Goal: Ask a question

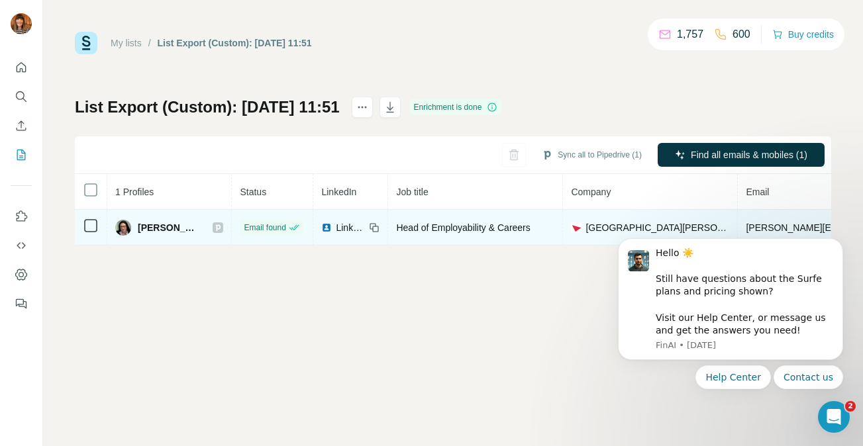
click at [184, 231] on span "[PERSON_NAME]" at bounding box center [169, 227] width 62 height 13
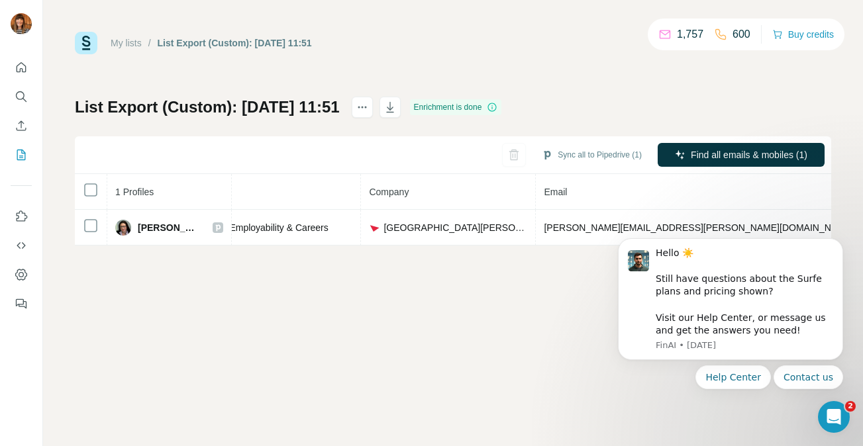
drag, startPoint x: 710, startPoint y: 227, endPoint x: 592, endPoint y: 228, distance: 118.6
click at [598, 228] on html "Hello ☀️ ​ Still have questions about the Surfe plans and pricing shown? ​ Visi…" at bounding box center [730, 331] width 265 height 218
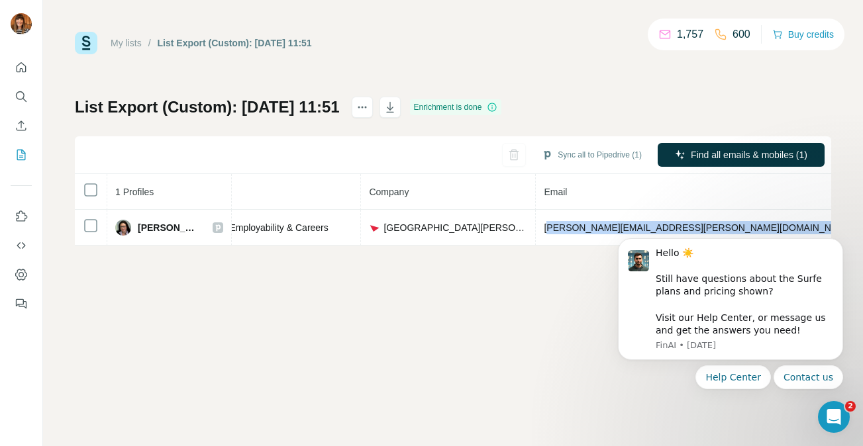
drag, startPoint x: 1172, startPoint y: 450, endPoint x: 640, endPoint y: 223, distance: 578.7
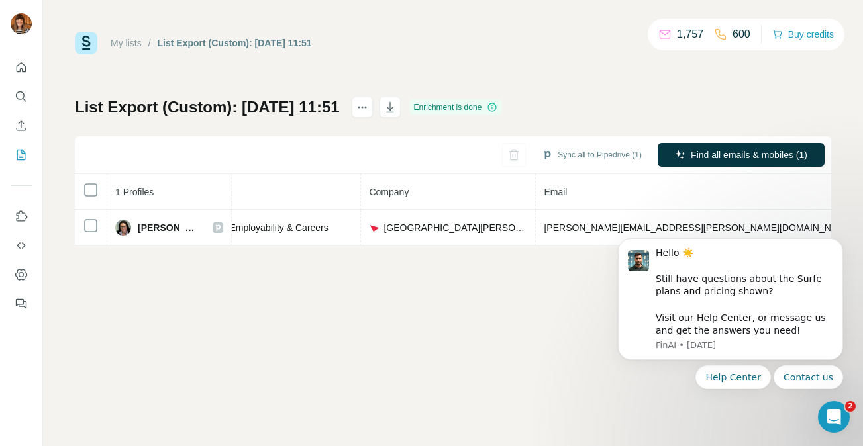
click at [700, 223] on html "Hello ☀️ ​ Still have questions about the Surfe plans and pricing shown? ​ Visi…" at bounding box center [730, 331] width 265 height 218
click at [707, 227] on body "Hello ☀️ ​ Still have questions about the Surfe plans and pricing shown? ​ Visi…" at bounding box center [730, 330] width 254 height 207
click at [704, 227] on body "Hello ☀️ ​ Still have questions about the Surfe plans and pricing shown? ​ Visi…" at bounding box center [730, 330] width 254 height 207
drag, startPoint x: 707, startPoint y: 227, endPoint x: 1170, endPoint y: 446, distance: 512.3
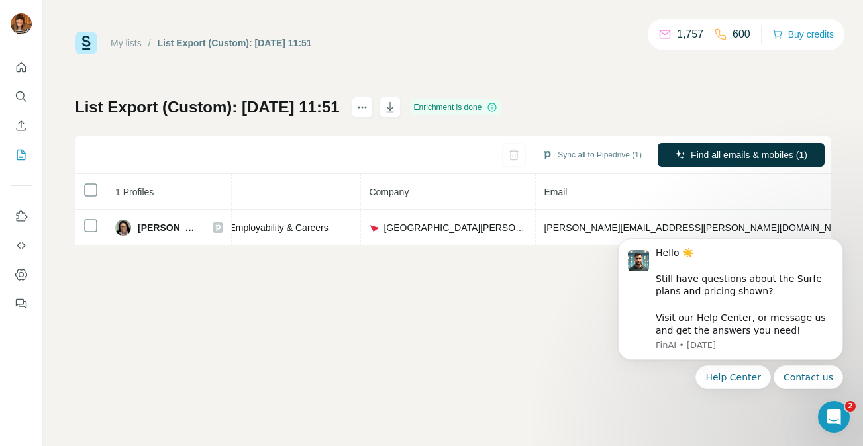
click at [598, 227] on html "Hello ☀️ ​ Still have questions about the Surfe plans and pricing shown? ​ Visi…" at bounding box center [730, 331] width 265 height 218
